Goal: Task Accomplishment & Management: Manage account settings

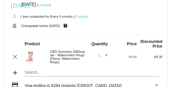
scroll to position [168, 0]
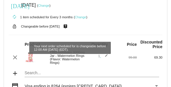
click at [69, 30] on mat-icon "live_help" at bounding box center [65, 27] width 7 height 8
click at [153, 29] on div "lock_open Changeable before [DATE] live_help" at bounding box center [86, 27] width 154 height 8
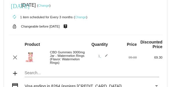
click at [86, 19] on link "Change" at bounding box center [80, 16] width 11 height 3
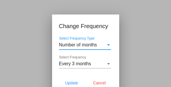
click at [110, 44] on div "Select Frequency Type" at bounding box center [108, 44] width 5 height 5
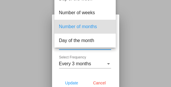
click at [136, 30] on div at bounding box center [85, 43] width 171 height 87
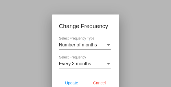
click at [109, 66] on div "Select Frequency" at bounding box center [108, 63] width 5 height 5
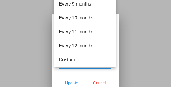
scroll to position [106, 0]
click at [107, 81] on div at bounding box center [85, 43] width 171 height 87
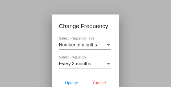
click at [106, 83] on button "Cancel" at bounding box center [99, 82] width 25 height 10
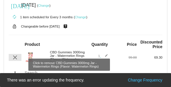
click at [18, 61] on mat-icon "clear" at bounding box center [15, 57] width 7 height 7
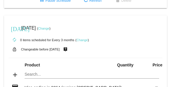
scroll to position [144, 0]
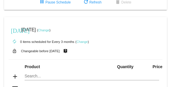
click at [87, 43] on link "Change" at bounding box center [81, 41] width 11 height 3
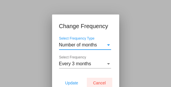
click at [103, 84] on span "Cancel" at bounding box center [99, 82] width 13 height 5
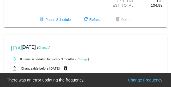
scroll to position [133, 0]
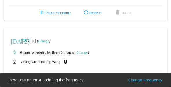
click at [49, 42] on link "Change" at bounding box center [43, 40] width 11 height 3
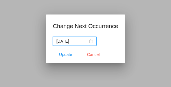
click at [93, 40] on nz-date-picker "[DATE]" at bounding box center [75, 40] width 44 height 9
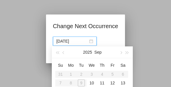
click at [89, 40] on div "[DATE]" at bounding box center [74, 41] width 37 height 6
click at [124, 38] on mat-dialog-content "[DATE]" at bounding box center [85, 40] width 79 height 9
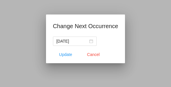
click at [85, 38] on input "[DATE]" at bounding box center [71, 41] width 31 height 6
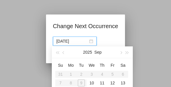
click at [87, 53] on button "2025" at bounding box center [87, 52] width 9 height 12
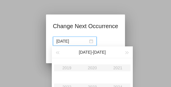
click at [129, 49] on button "button" at bounding box center [127, 52] width 6 height 12
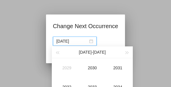
click at [129, 48] on button "button" at bounding box center [127, 52] width 6 height 12
click at [130, 49] on button "button" at bounding box center [127, 52] width 6 height 12
click at [130, 50] on button "button" at bounding box center [127, 52] width 6 height 12
click at [129, 50] on button "button" at bounding box center [127, 52] width 6 height 12
click at [129, 51] on button "button" at bounding box center [127, 52] width 6 height 12
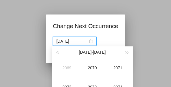
click at [129, 51] on button "button" at bounding box center [127, 52] width 6 height 12
click at [130, 53] on button "button" at bounding box center [127, 52] width 6 height 12
click at [129, 53] on button "button" at bounding box center [127, 52] width 6 height 12
click at [128, 53] on button "button" at bounding box center [127, 52] width 6 height 12
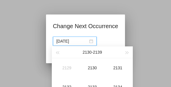
click at [128, 53] on button "button" at bounding box center [127, 52] width 6 height 12
click at [127, 54] on button "button" at bounding box center [127, 52] width 6 height 12
click at [126, 55] on button "button" at bounding box center [127, 52] width 6 height 12
click at [126, 54] on button "button" at bounding box center [127, 52] width 6 height 12
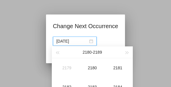
click at [126, 54] on button "button" at bounding box center [127, 52] width 6 height 12
click at [127, 53] on span "button" at bounding box center [127, 52] width 3 height 3
click at [128, 54] on button "button" at bounding box center [127, 52] width 6 height 12
click at [127, 54] on span "button" at bounding box center [127, 52] width 3 height 3
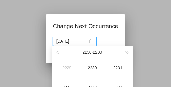
click at [127, 54] on button "button" at bounding box center [127, 52] width 6 height 12
click at [128, 54] on button "button" at bounding box center [127, 52] width 6 height 12
click at [129, 54] on button "button" at bounding box center [127, 52] width 6 height 12
click at [128, 54] on button "button" at bounding box center [127, 52] width 6 height 12
click at [129, 54] on button "button" at bounding box center [127, 52] width 6 height 12
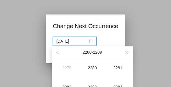
click at [129, 54] on button "button" at bounding box center [127, 52] width 6 height 12
click at [130, 54] on button "button" at bounding box center [127, 52] width 6 height 12
click at [126, 68] on div "2311" at bounding box center [117, 67] width 17 height 7
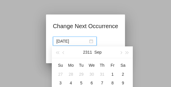
click at [126, 72] on div "2" at bounding box center [122, 73] width 7 height 7
type input "[DATE]"
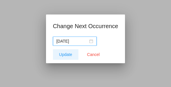
click at [67, 55] on span "Update" at bounding box center [65, 54] width 13 height 5
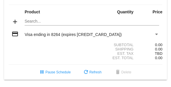
scroll to position [203, 0]
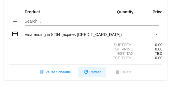
click at [96, 74] on span "refresh Refresh" at bounding box center [91, 72] width 19 height 4
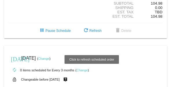
scroll to position [115, 0]
